Goal: Go to known website: Access a specific website the user already knows

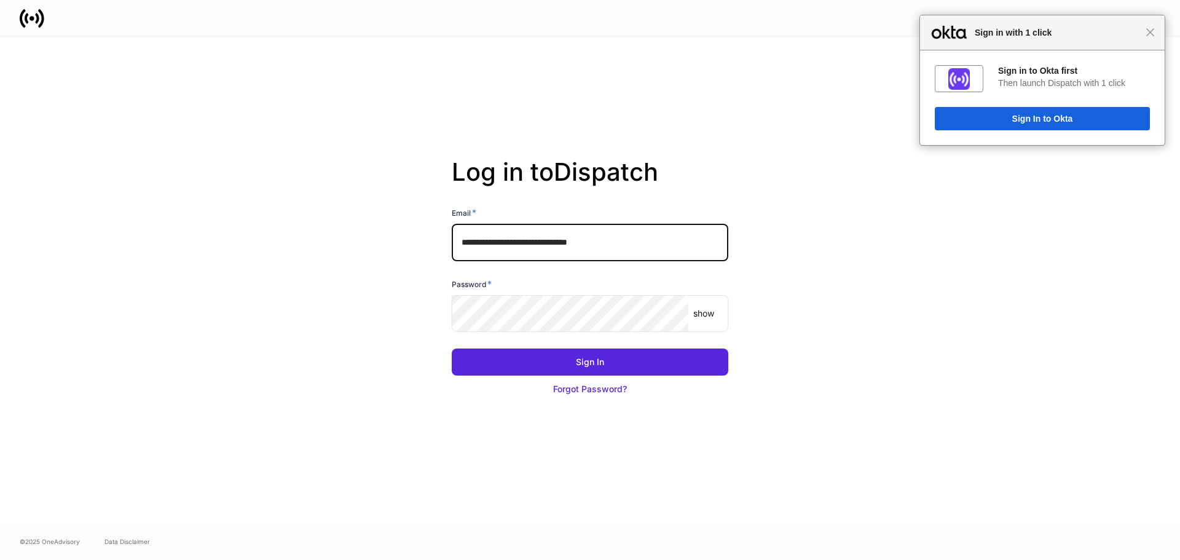
click at [529, 244] on input "**********" at bounding box center [590, 242] width 277 height 37
type input "**********"
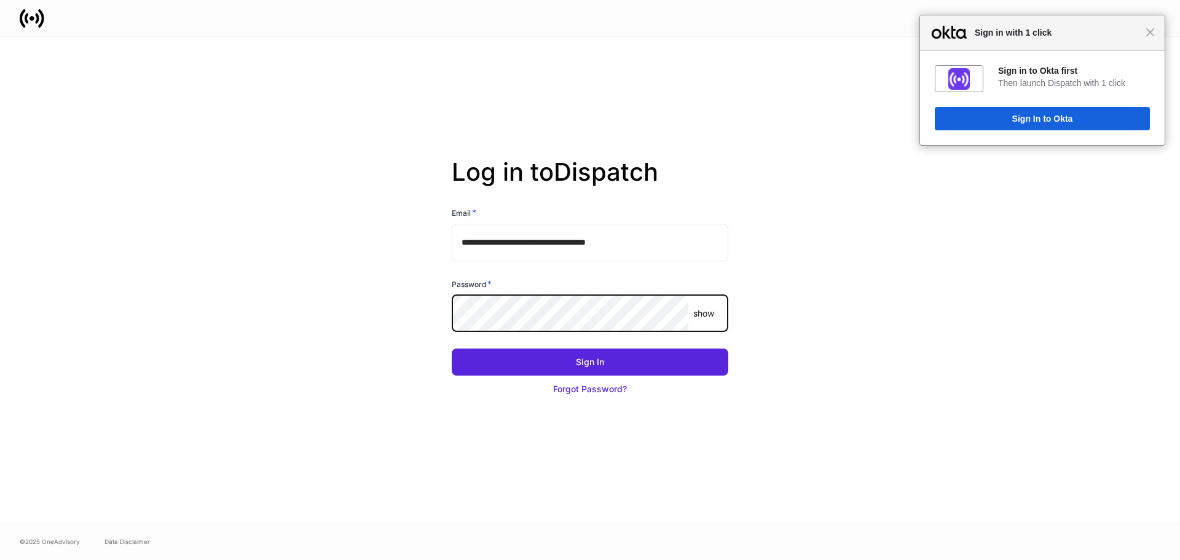
click at [452, 348] on button "Sign In" at bounding box center [590, 361] width 277 height 27
